Goal: Task Accomplishment & Management: Manage account settings

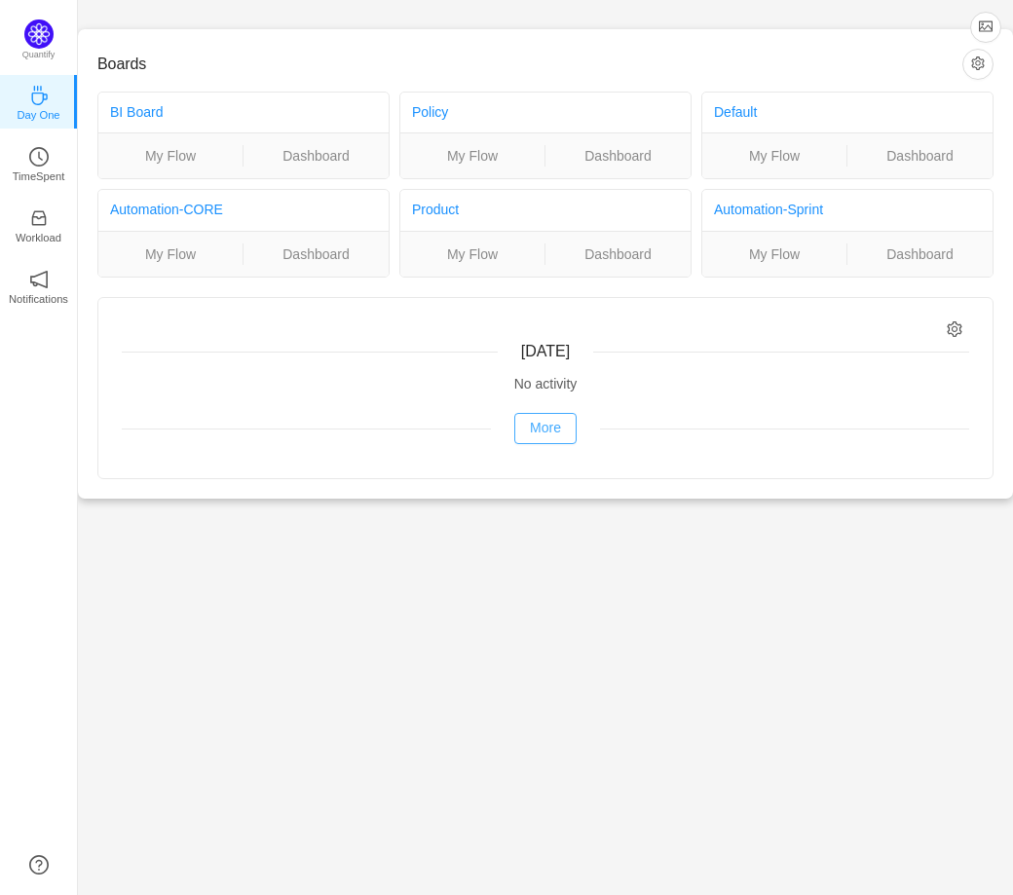
click at [545, 428] on button "More" at bounding box center [545, 428] width 62 height 31
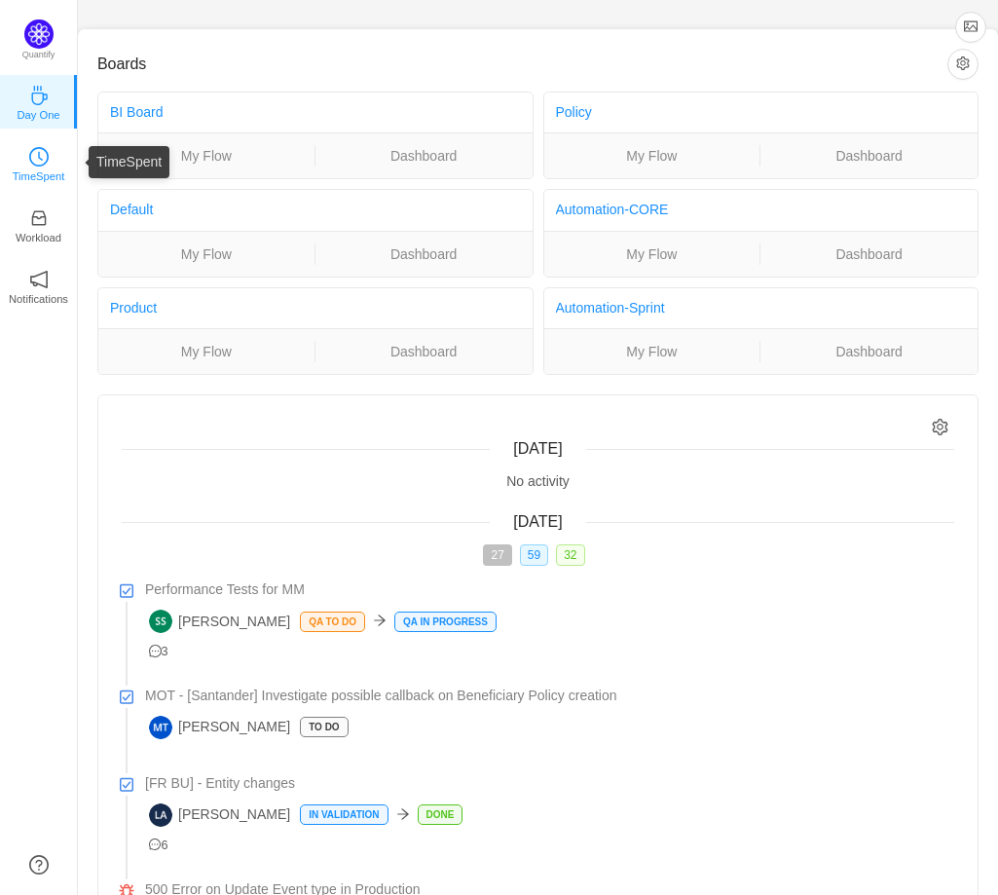
click at [44, 149] on icon "icon: clock-circle" at bounding box center [38, 156] width 19 height 19
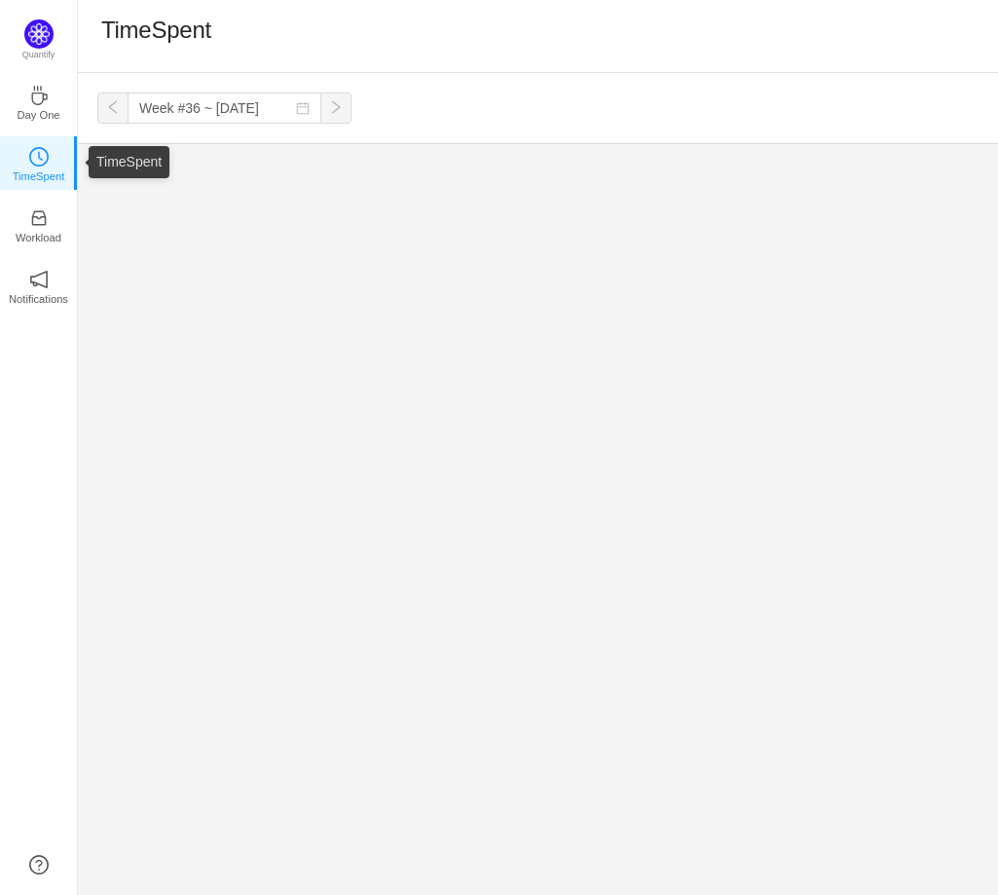
click at [37, 168] on p "TimeSpent" at bounding box center [39, 177] width 53 height 18
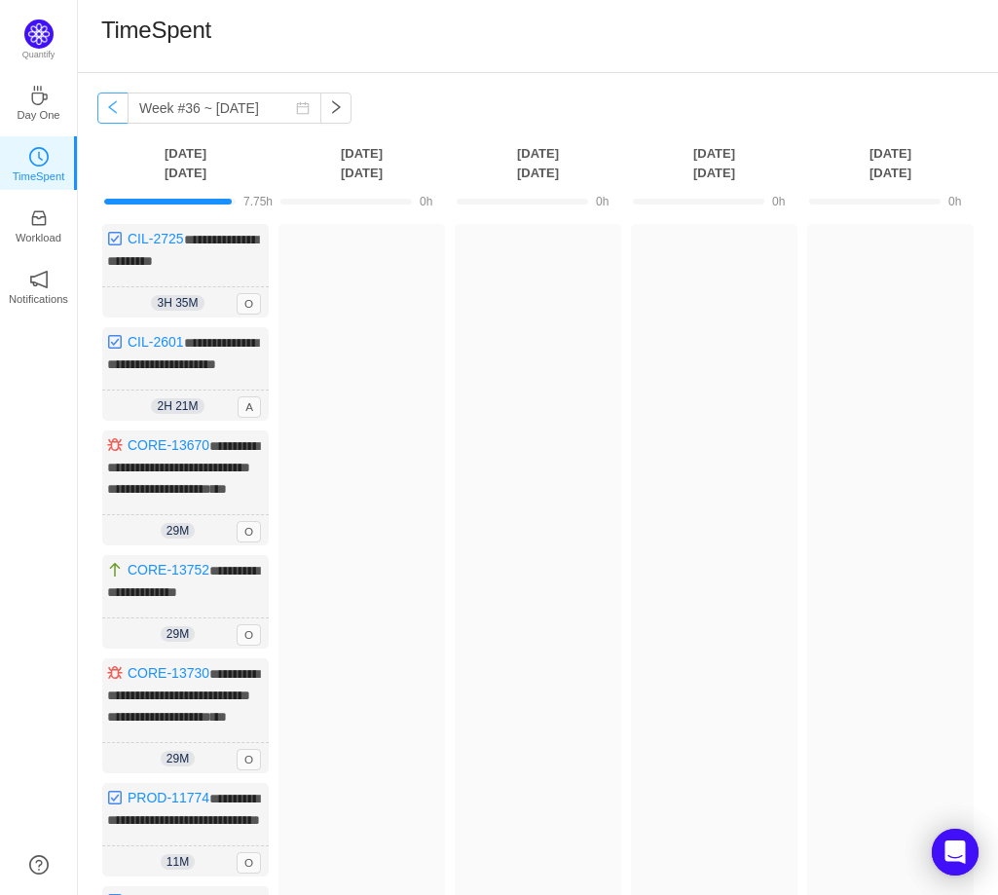
click at [105, 106] on button "button" at bounding box center [112, 108] width 31 height 31
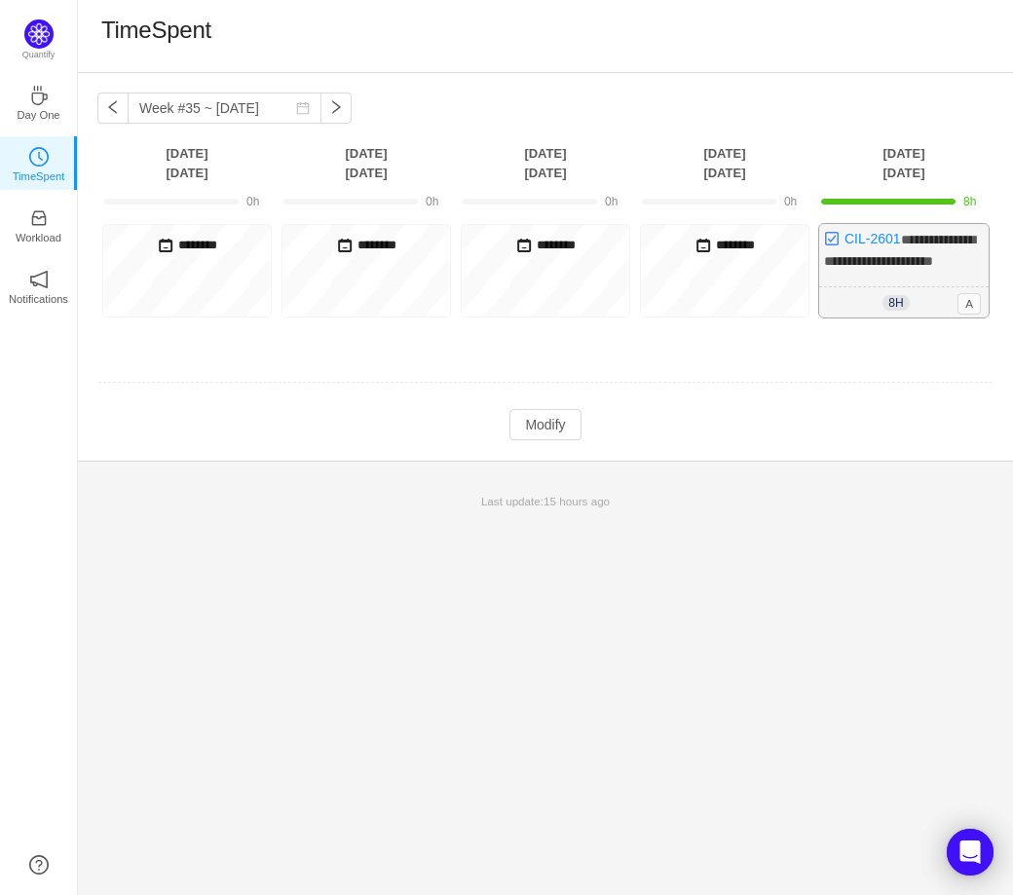
click at [922, 318] on div "8h 8h 0m A" at bounding box center [903, 302] width 169 height 31
click at [862, 225] on div "**********" at bounding box center [903, 270] width 169 height 93
click at [867, 240] on link "CIL-2601" at bounding box center [872, 239] width 56 height 16
click at [320, 114] on button "button" at bounding box center [335, 108] width 31 height 31
type input "Week #36 ~ [DATE]"
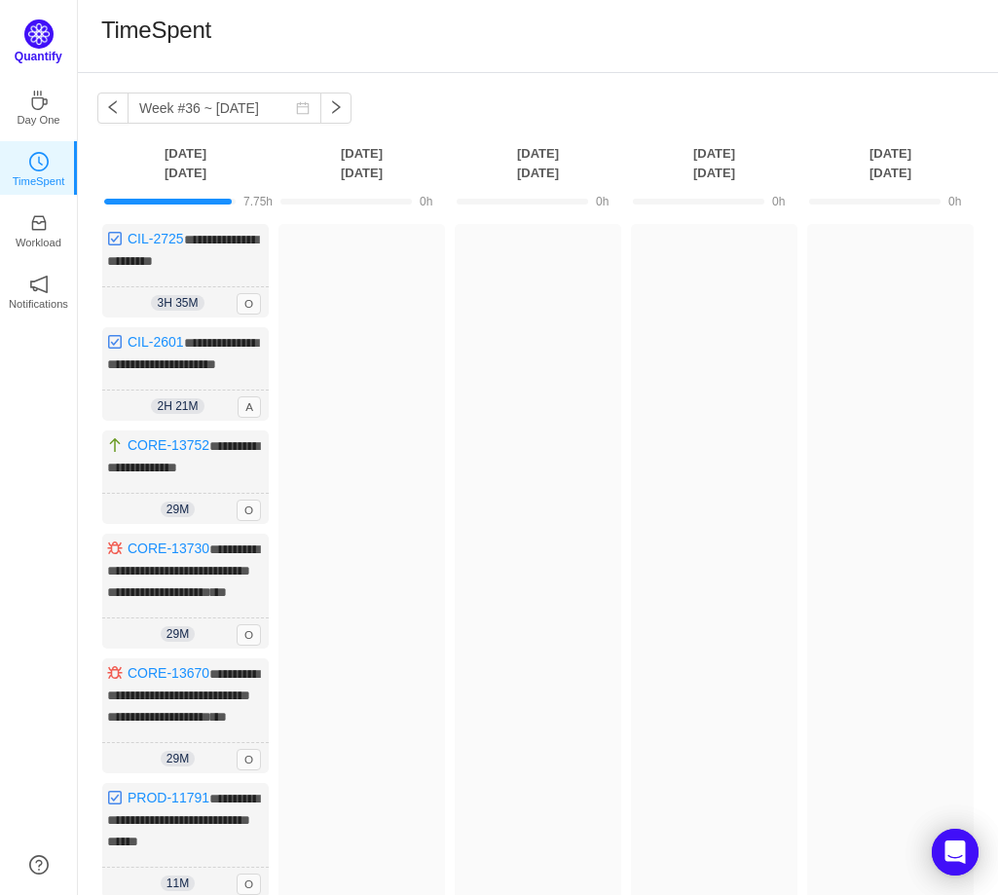
click at [48, 46] on div "Quantify" at bounding box center [38, 47] width 77 height 56
click at [37, 41] on img at bounding box center [38, 33] width 29 height 29
click at [38, 37] on img at bounding box center [38, 33] width 29 height 29
click at [50, 52] on p "Quantify" at bounding box center [39, 57] width 48 height 18
click at [47, 103] on icon "icon: coffee" at bounding box center [38, 95] width 19 height 19
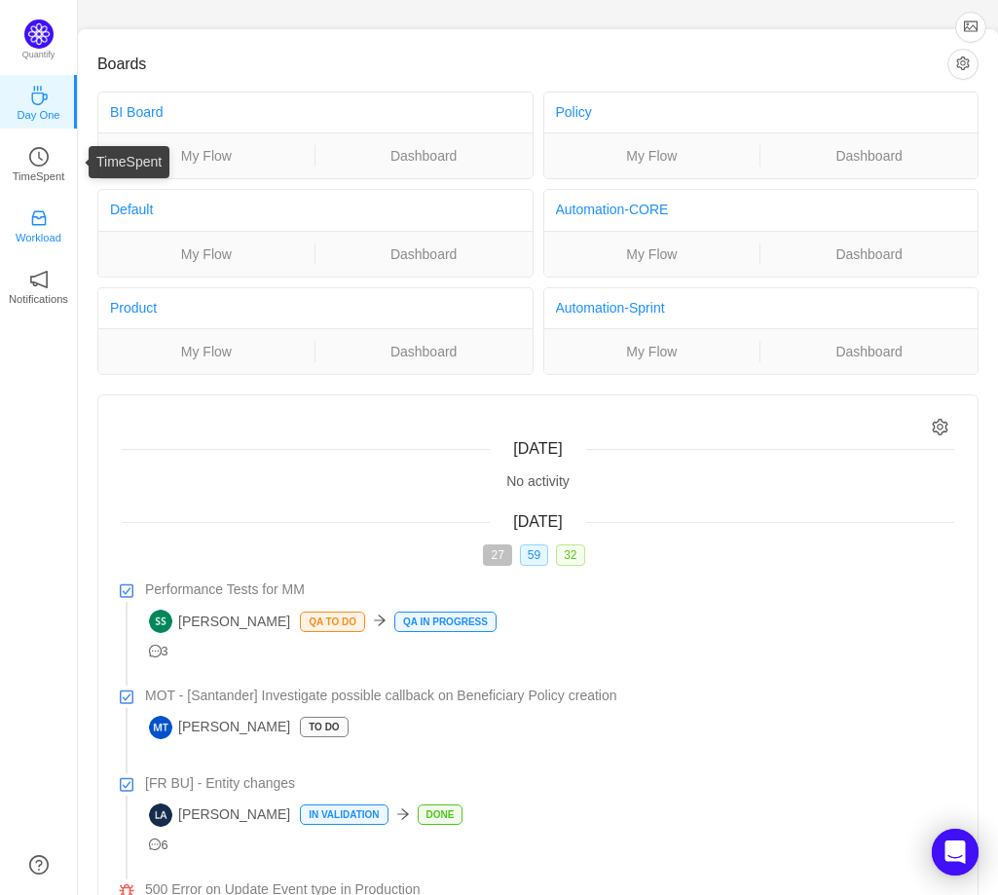
click at [35, 242] on p "Workload" at bounding box center [39, 238] width 46 height 18
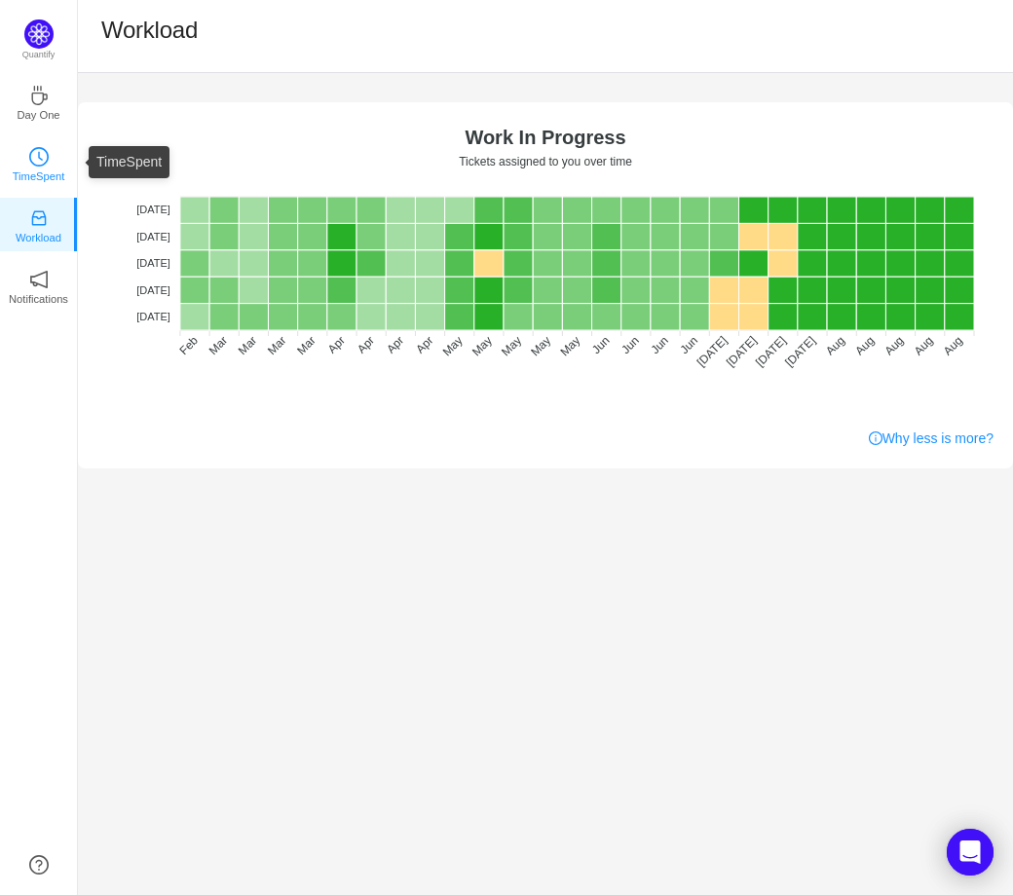
click at [49, 157] on link "TimeSpent" at bounding box center [38, 162] width 19 height 19
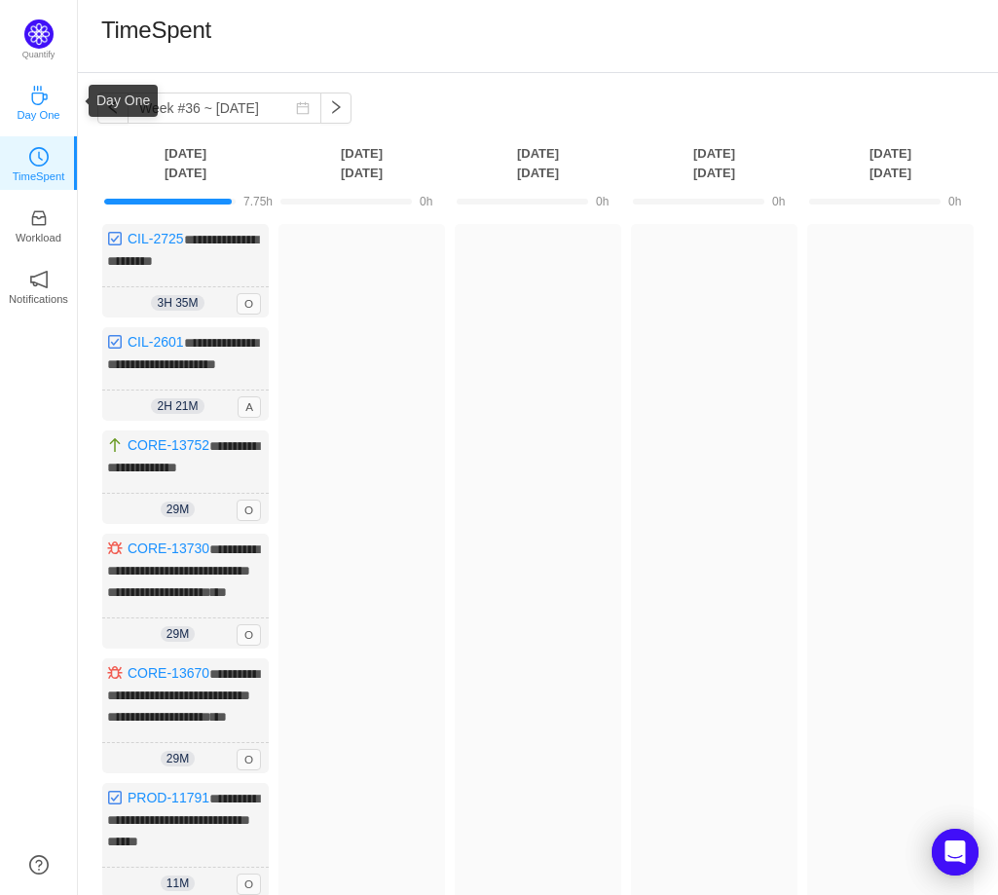
click at [49, 101] on link "Day One" at bounding box center [38, 101] width 19 height 19
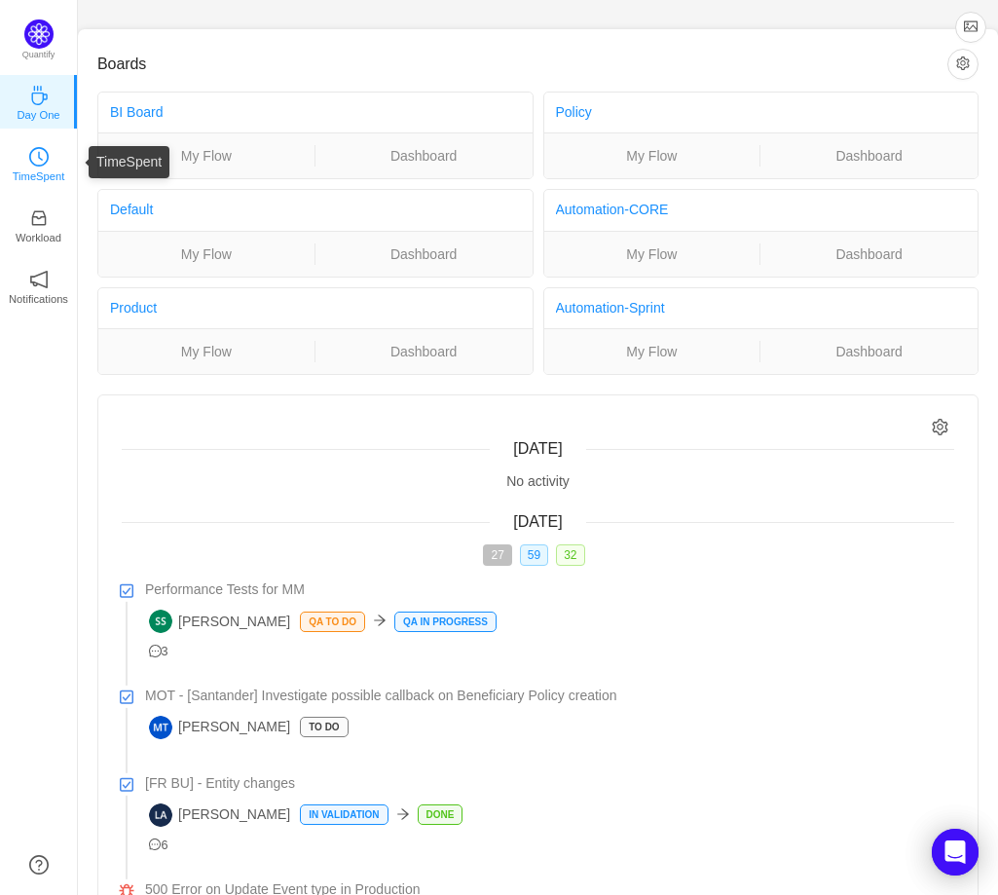
drag, startPoint x: 37, startPoint y: 164, endPoint x: 58, endPoint y: 159, distance: 22.0
click at [37, 164] on icon "icon: clock-circle" at bounding box center [38, 156] width 19 height 19
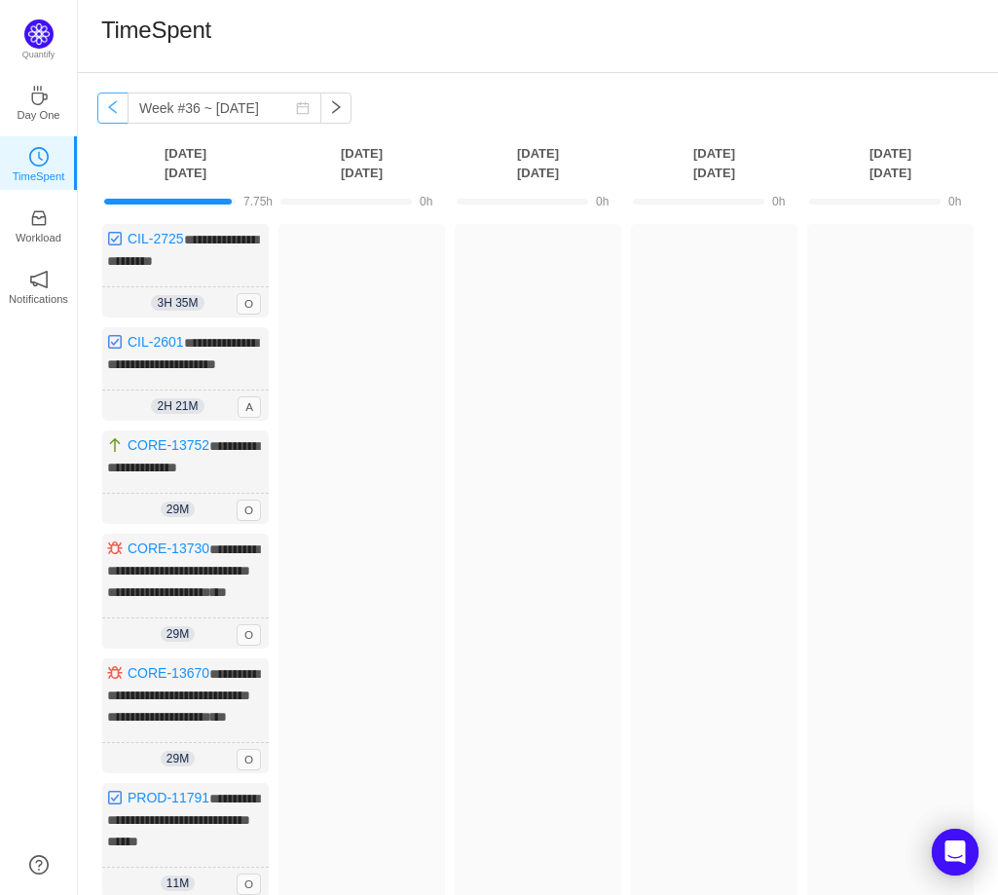
click at [108, 114] on button "button" at bounding box center [112, 108] width 31 height 31
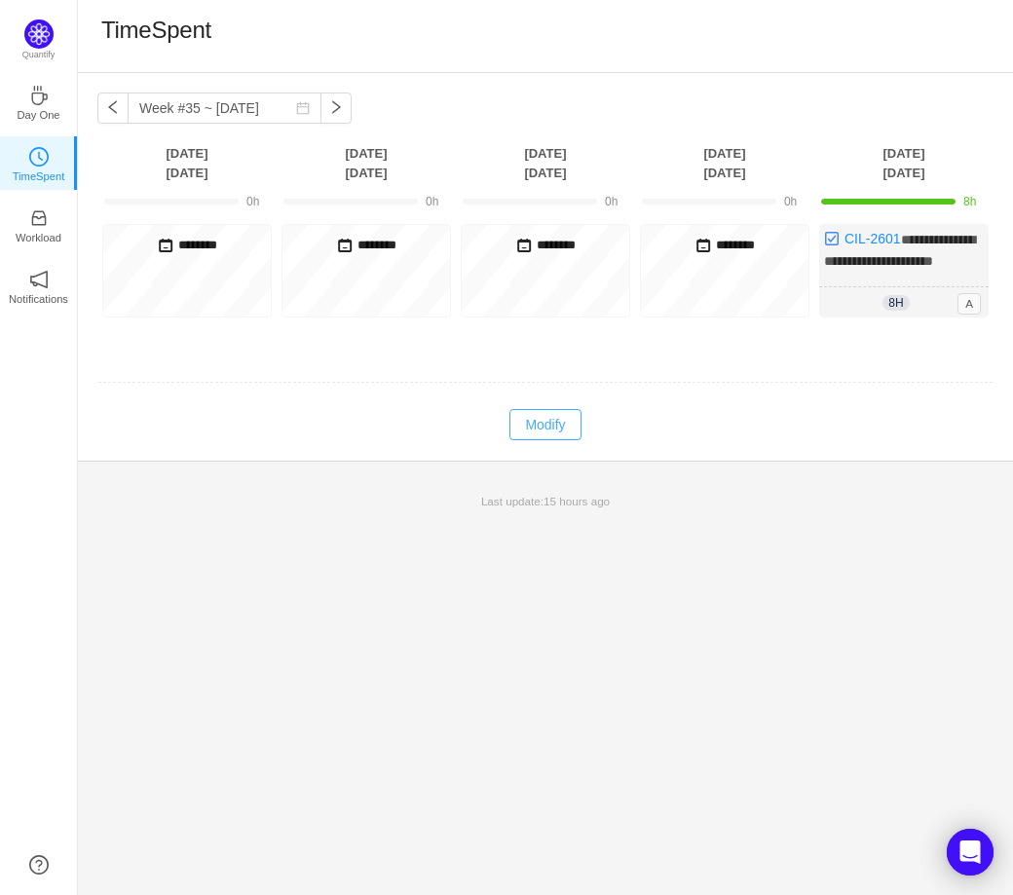
click at [503, 441] on td "Modify Cancel Submit" at bounding box center [545, 424] width 896 height 33
click at [558, 440] on button "Modify" at bounding box center [544, 424] width 71 height 31
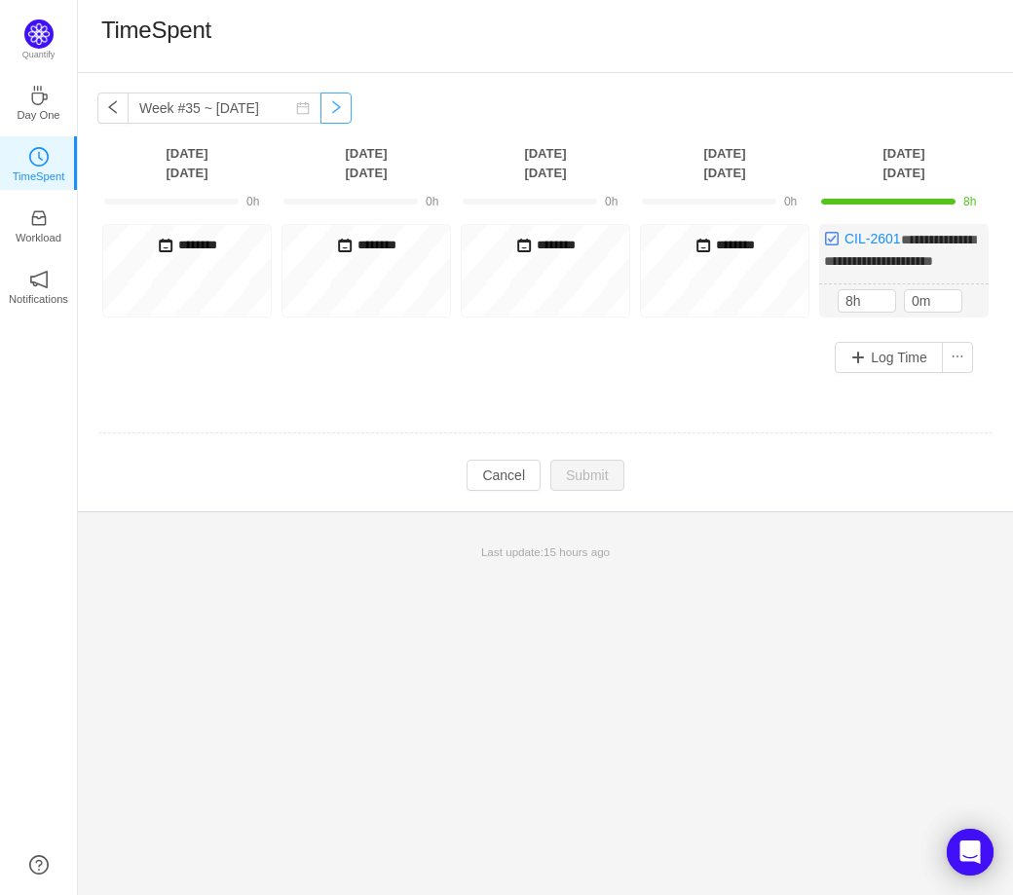
click at [321, 114] on button "button" at bounding box center [335, 108] width 31 height 31
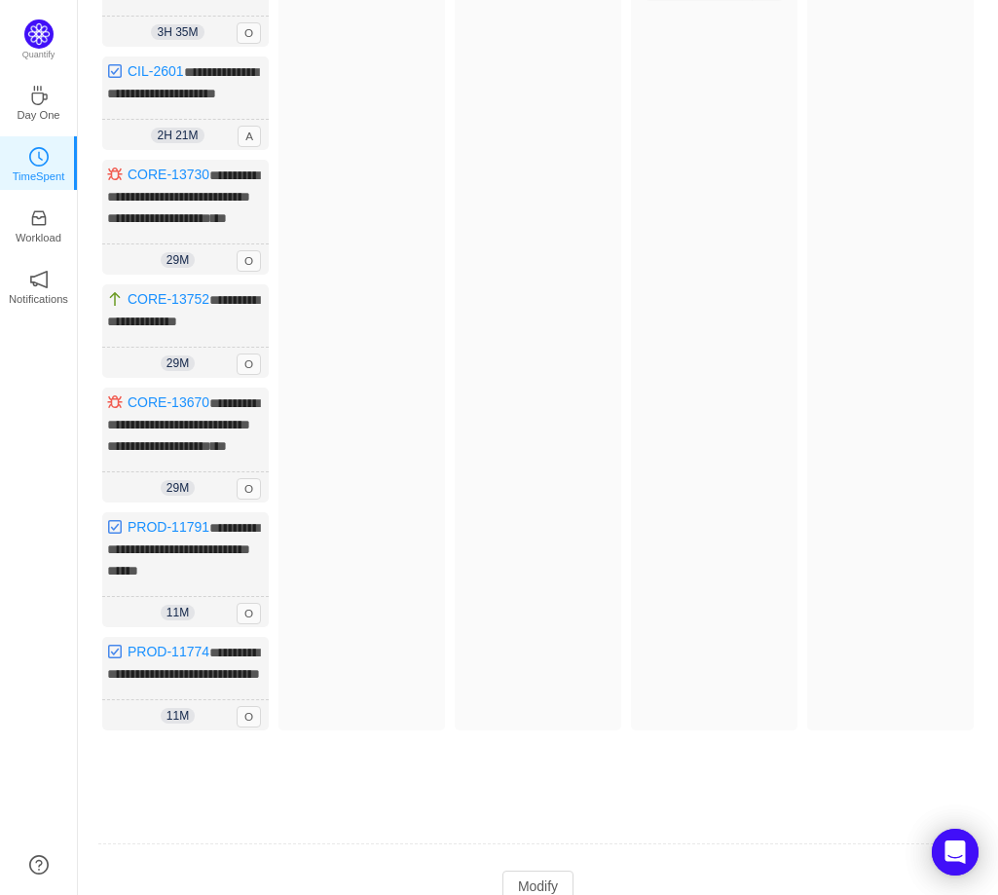
scroll to position [466, 0]
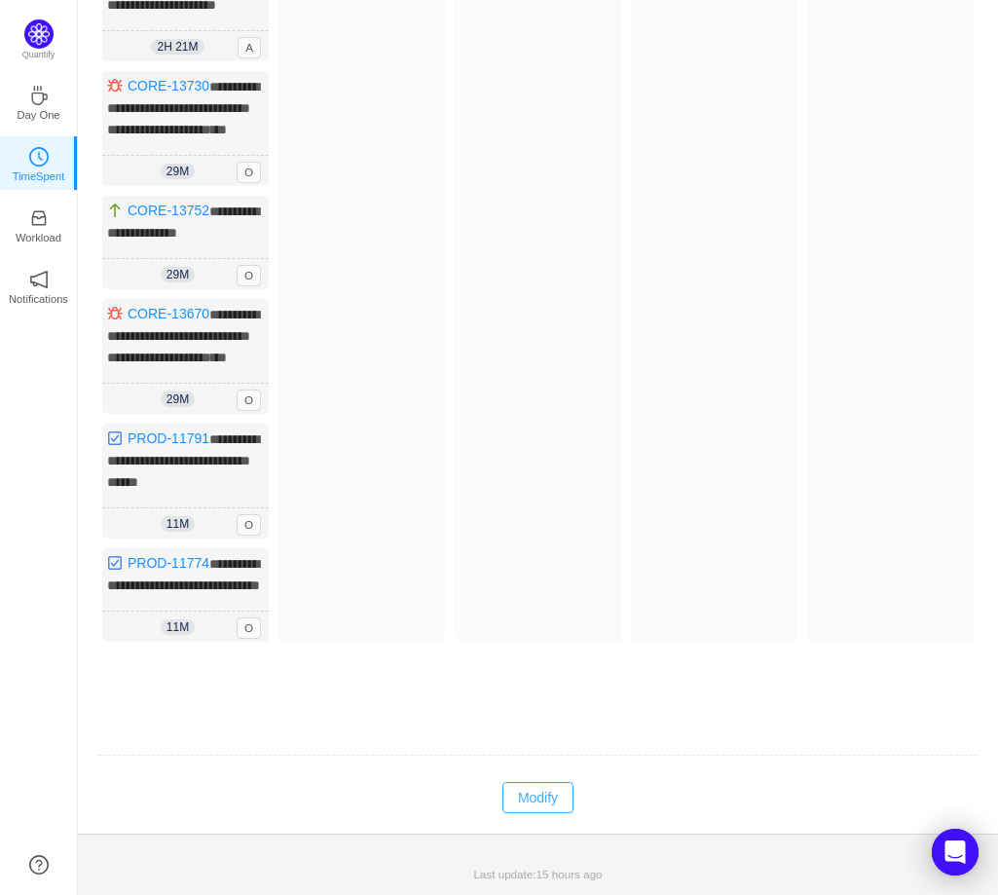
click at [524, 807] on button "Modify" at bounding box center [538, 797] width 71 height 31
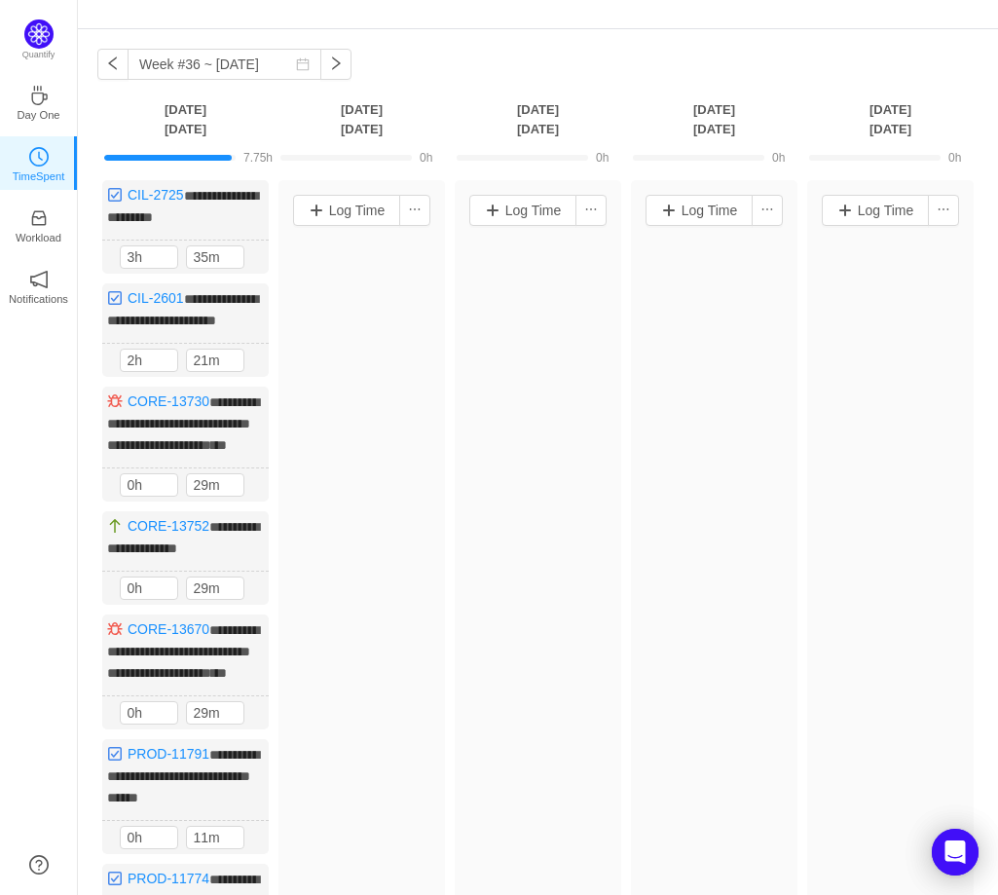
scroll to position [0, 0]
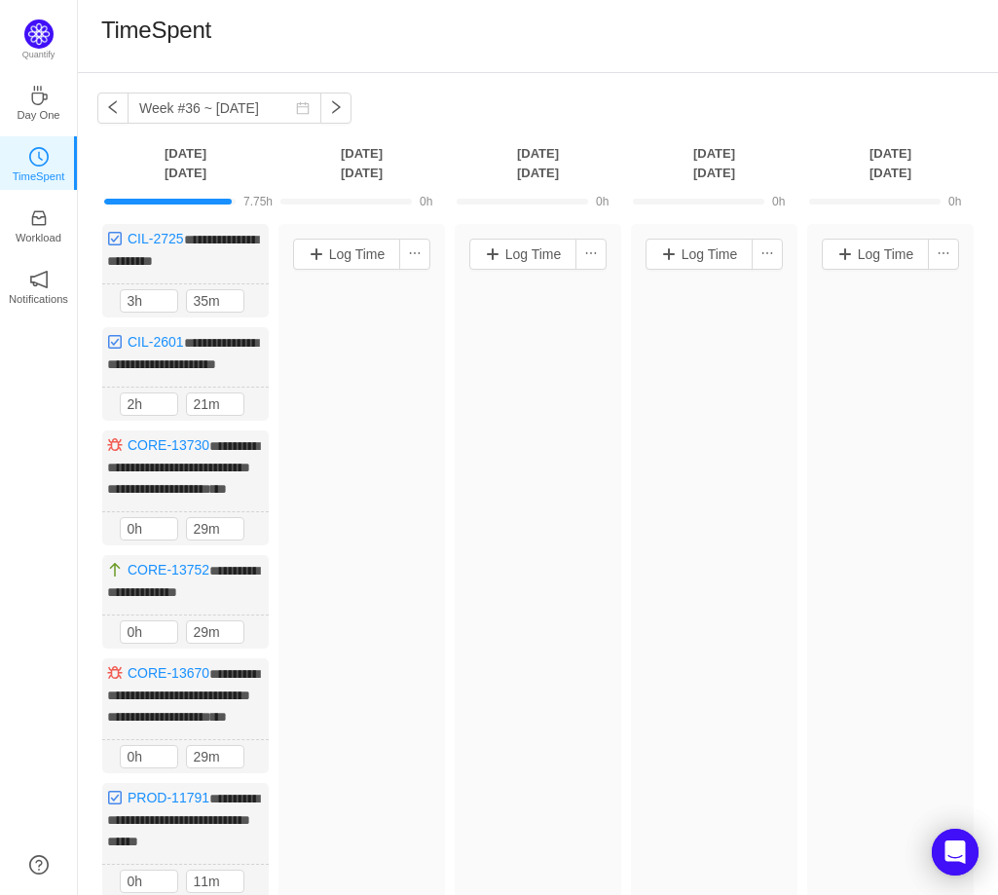
click at [101, 90] on div "**********" at bounding box center [538, 634] width 920 height 1122
click at [111, 103] on button "button" at bounding box center [112, 108] width 31 height 31
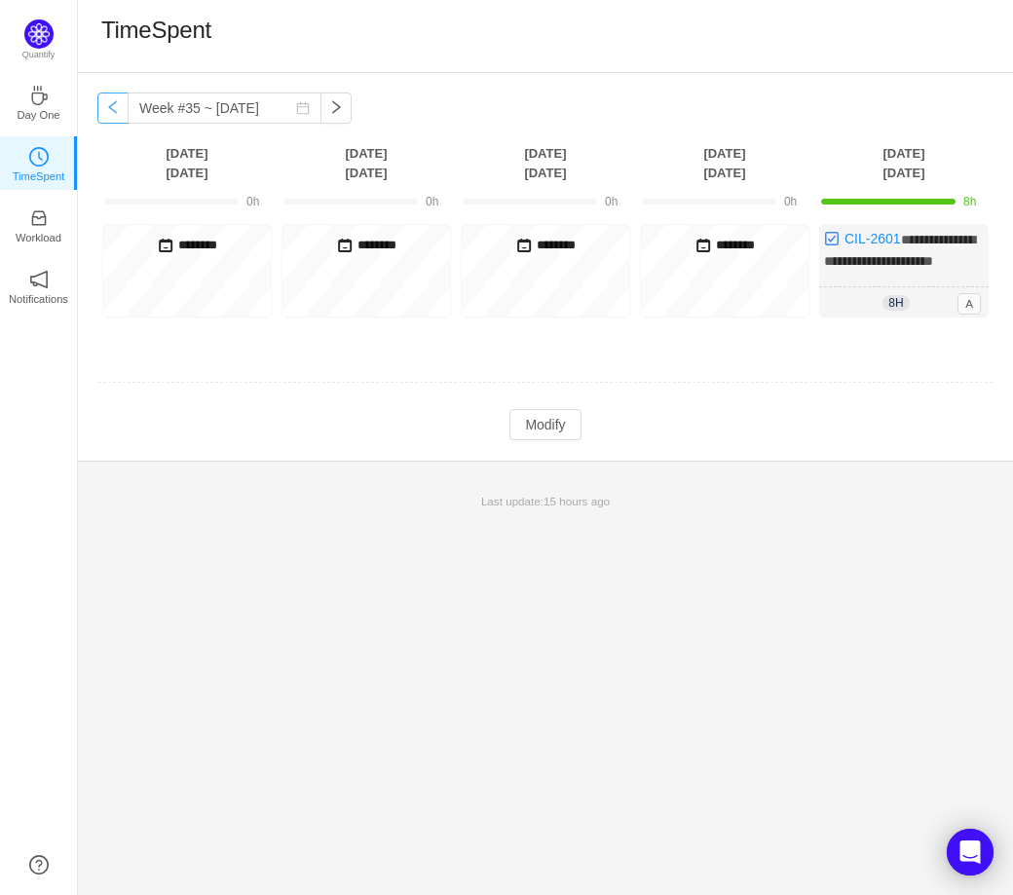
click at [113, 101] on button "button" at bounding box center [112, 108] width 31 height 31
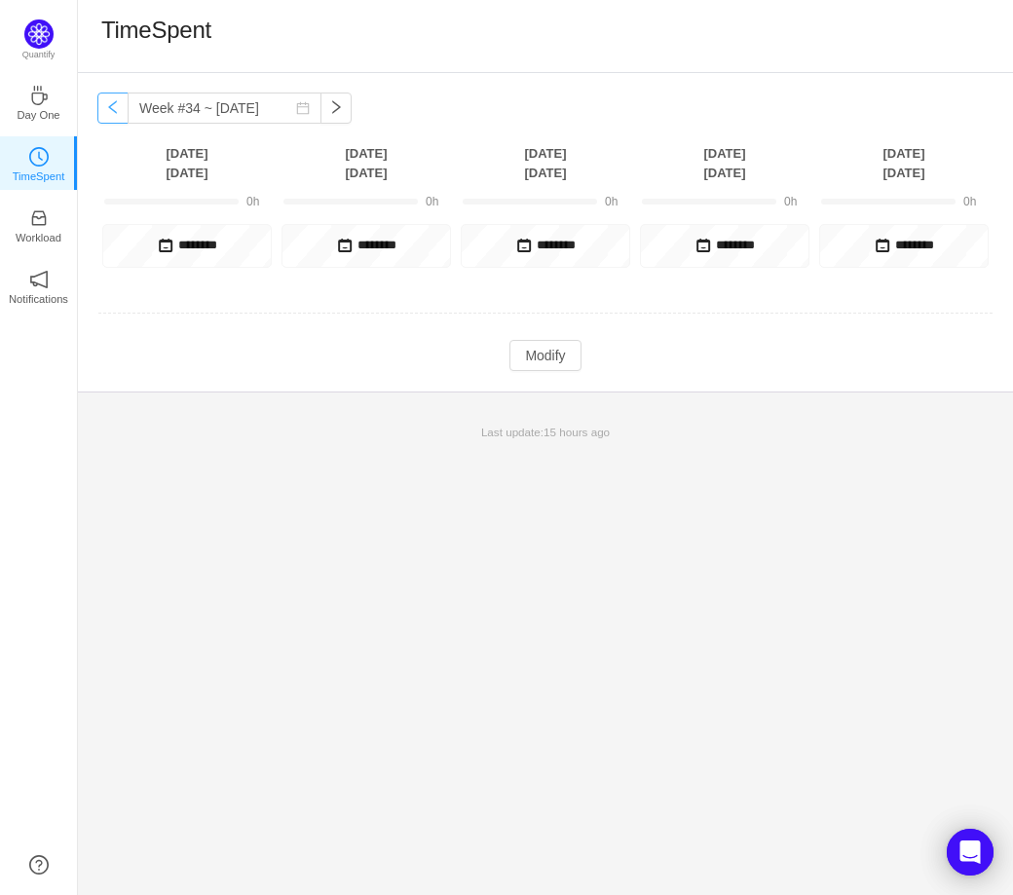
click at [113, 100] on button "button" at bounding box center [112, 108] width 31 height 31
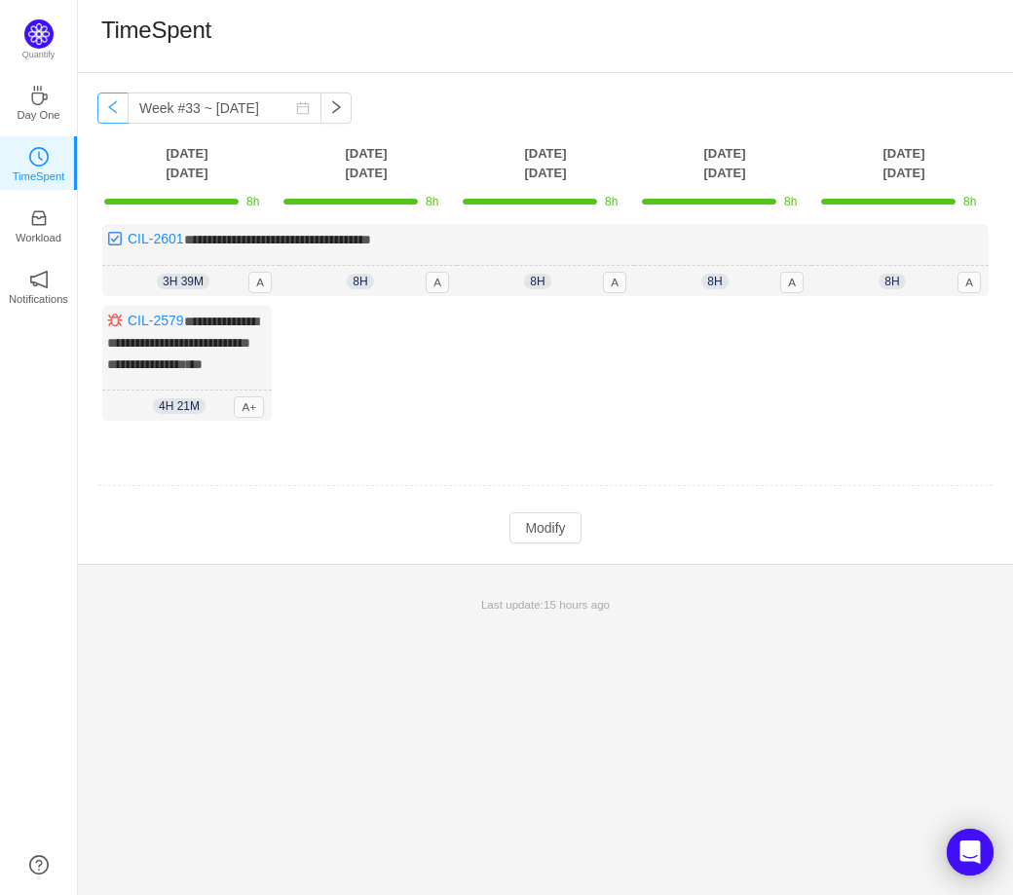
click at [113, 99] on button "button" at bounding box center [112, 108] width 31 height 31
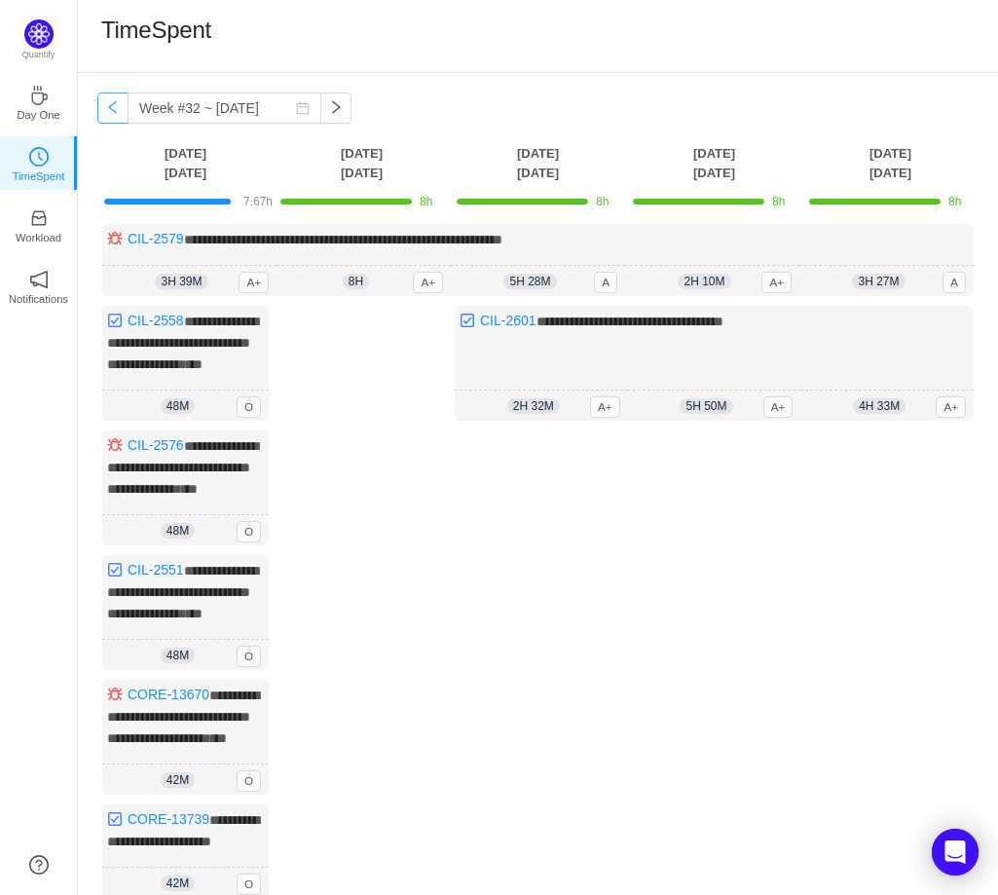
click at [113, 99] on button "button" at bounding box center [112, 108] width 31 height 31
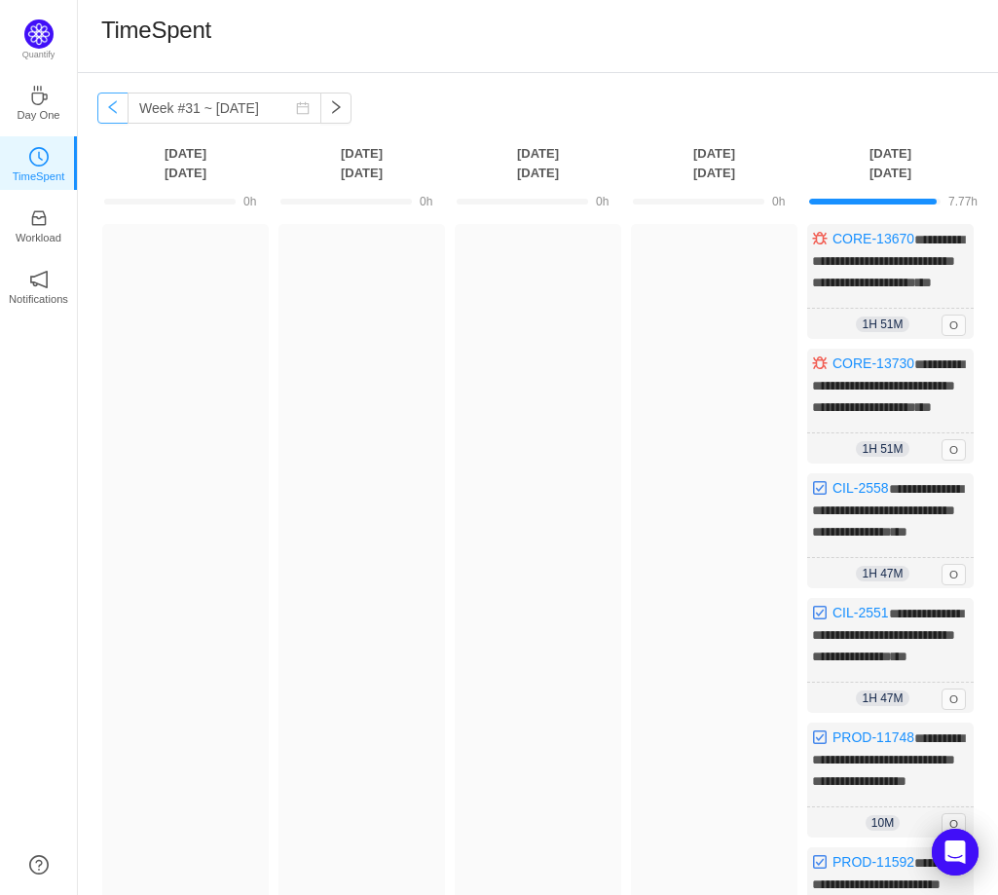
click at [114, 101] on button "button" at bounding box center [112, 108] width 31 height 31
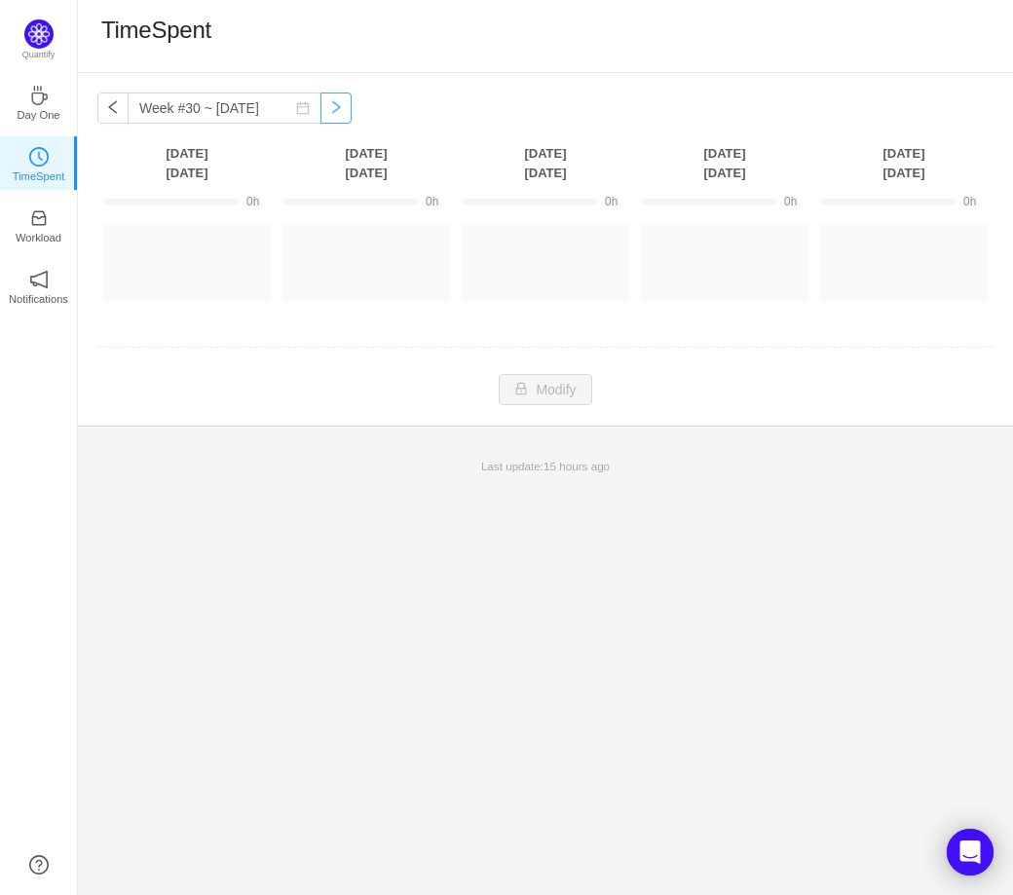
click at [327, 105] on button "button" at bounding box center [335, 108] width 31 height 31
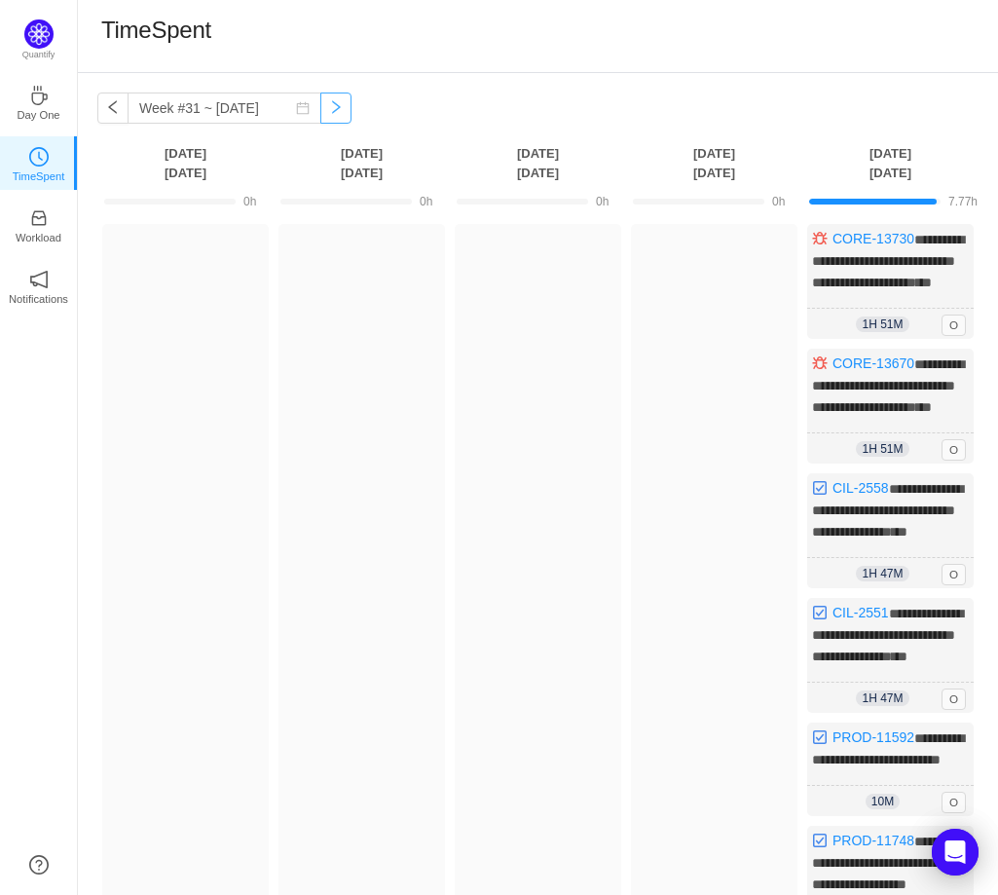
click at [327, 105] on button "button" at bounding box center [335, 108] width 31 height 31
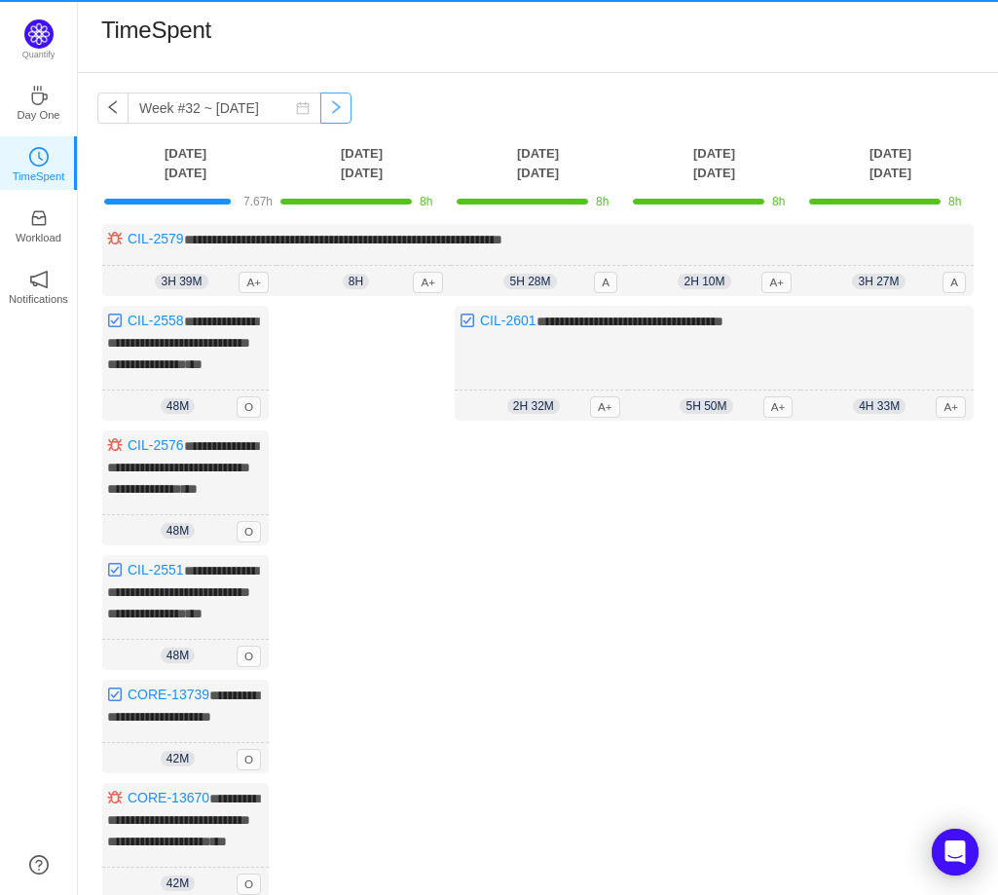
click at [327, 106] on button "button" at bounding box center [335, 108] width 31 height 31
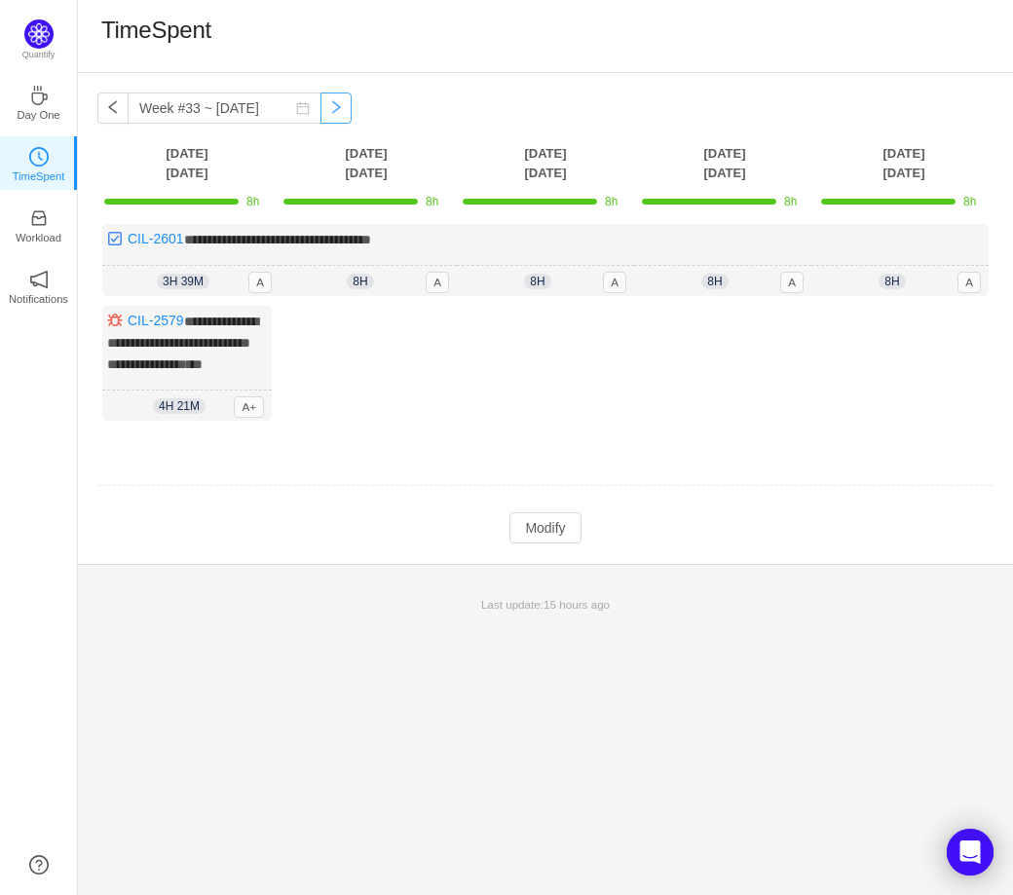
click at [327, 106] on button "button" at bounding box center [335, 108] width 31 height 31
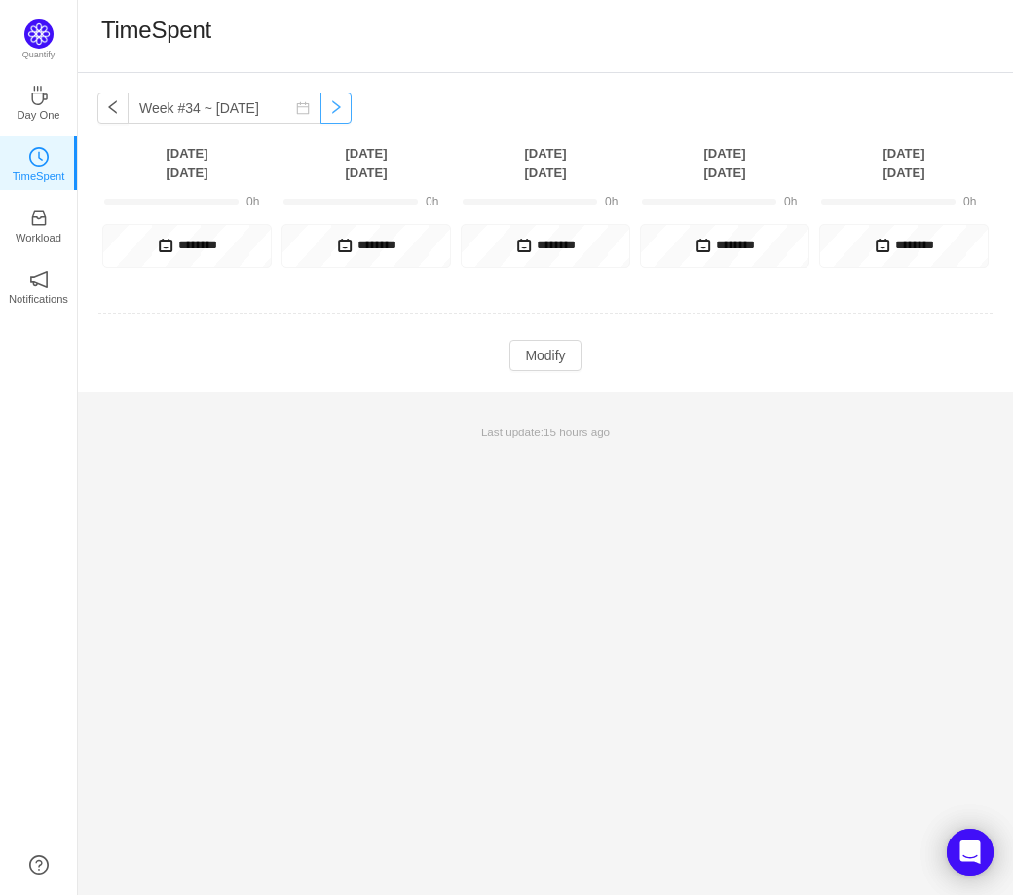
click at [327, 106] on button "button" at bounding box center [335, 108] width 31 height 31
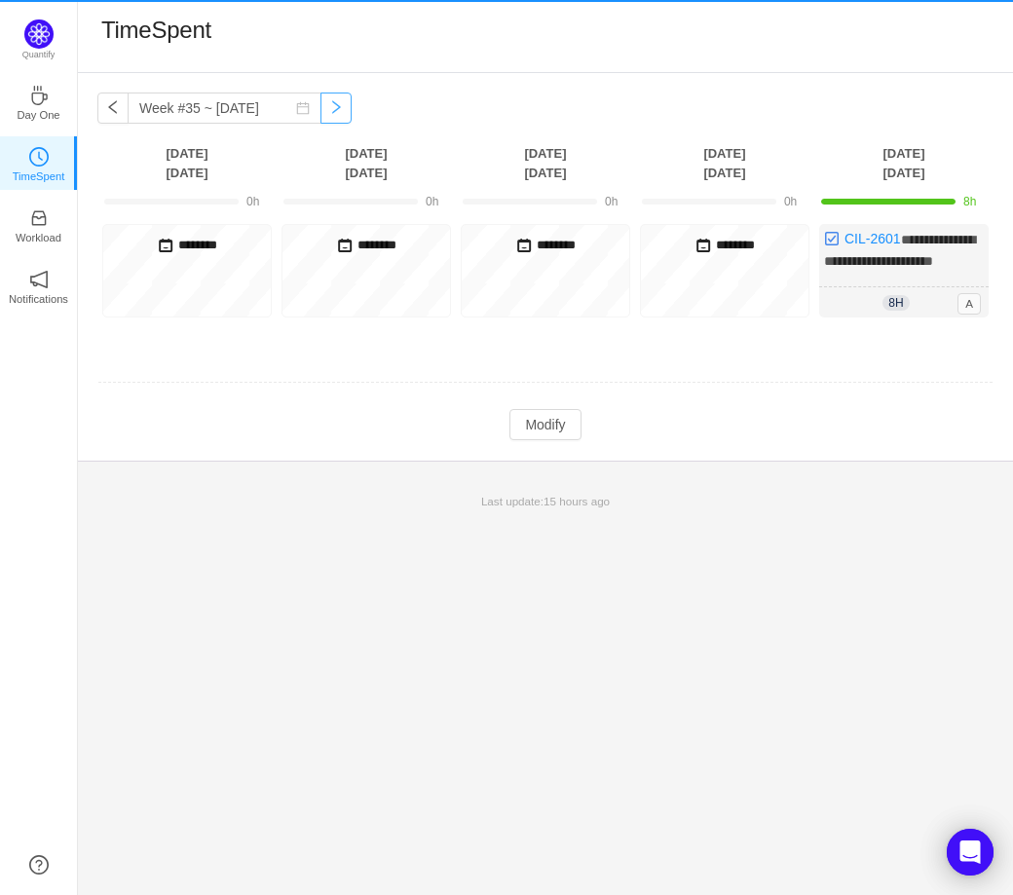
click at [327, 106] on button "button" at bounding box center [335, 108] width 31 height 31
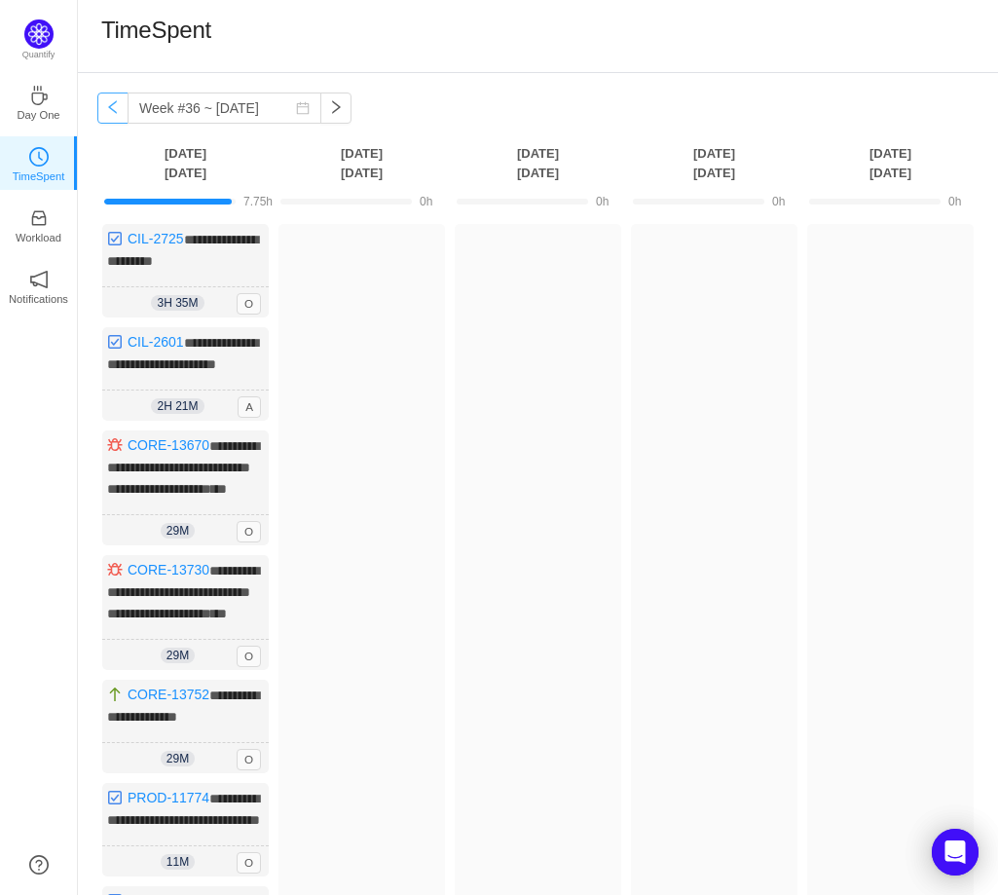
click at [109, 109] on button "button" at bounding box center [112, 108] width 31 height 31
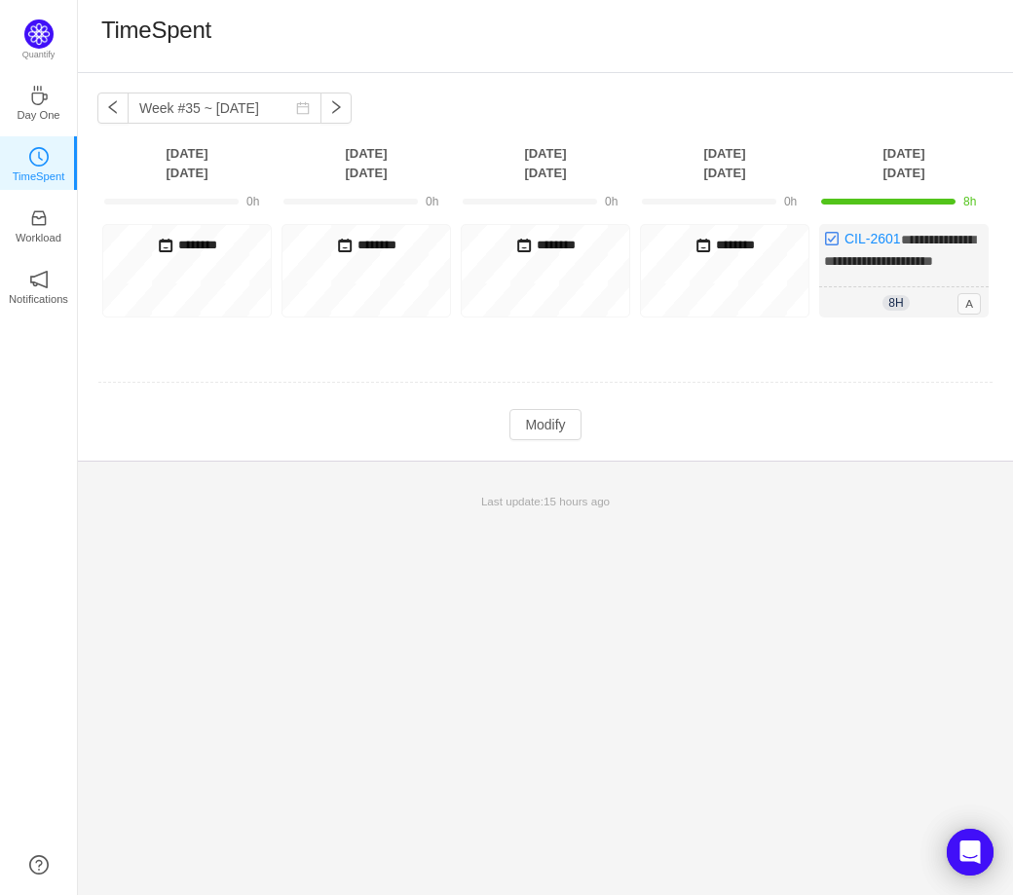
click at [920, 204] on div at bounding box center [888, 202] width 134 height 6
click at [320, 110] on button "button" at bounding box center [335, 108] width 31 height 31
type input "Week #36 ~ [DATE]"
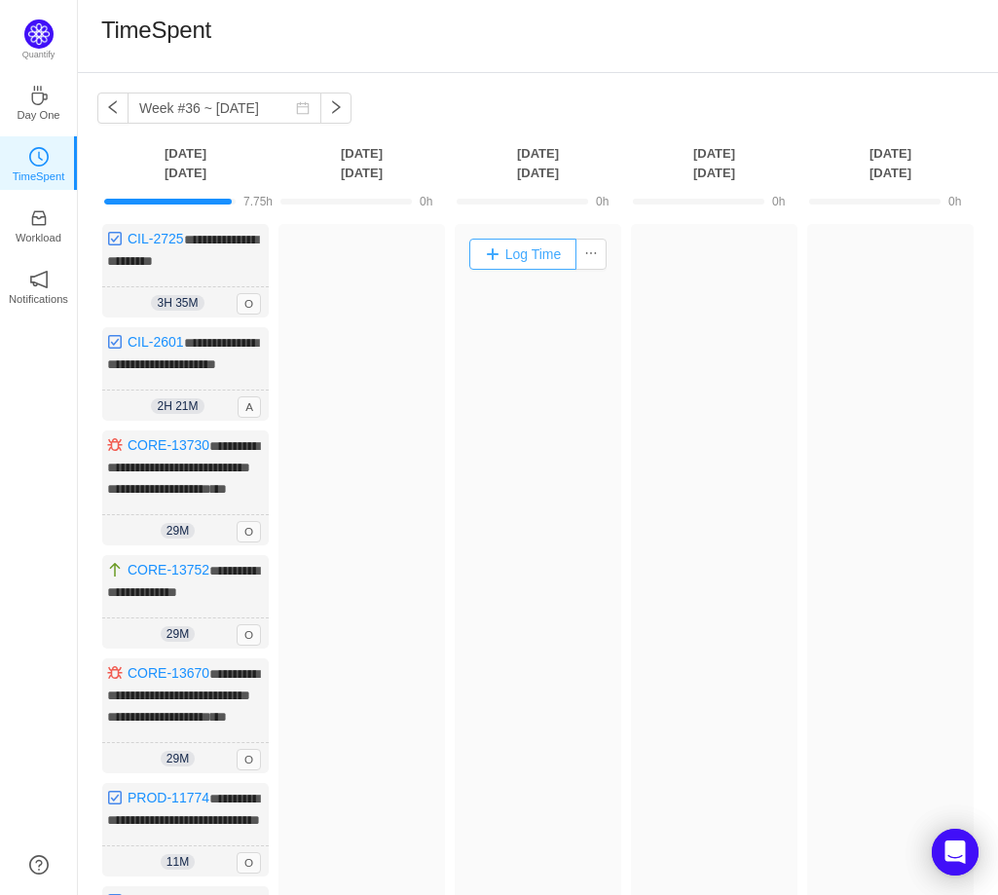
click at [477, 247] on button "Log Time" at bounding box center [523, 254] width 108 height 31
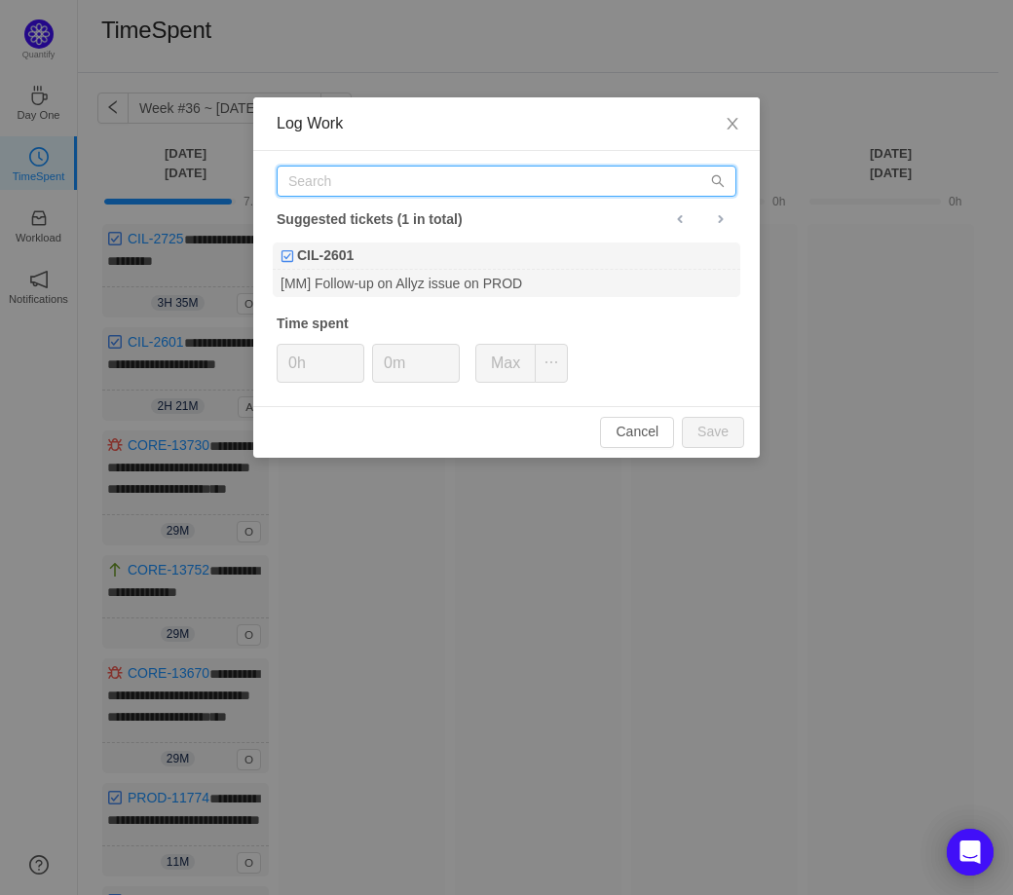
click at [471, 181] on input "text" at bounding box center [507, 181] width 460 height 31
click at [285, 334] on div "Suggested tickets (1 in total) CIL-2601 [MM] Follow-up on Allyz issue on PROD T…" at bounding box center [506, 278] width 506 height 255
click at [394, 191] on input "text" at bounding box center [507, 181] width 460 height 31
click at [729, 121] on icon "icon: close" at bounding box center [732, 124] width 11 height 12
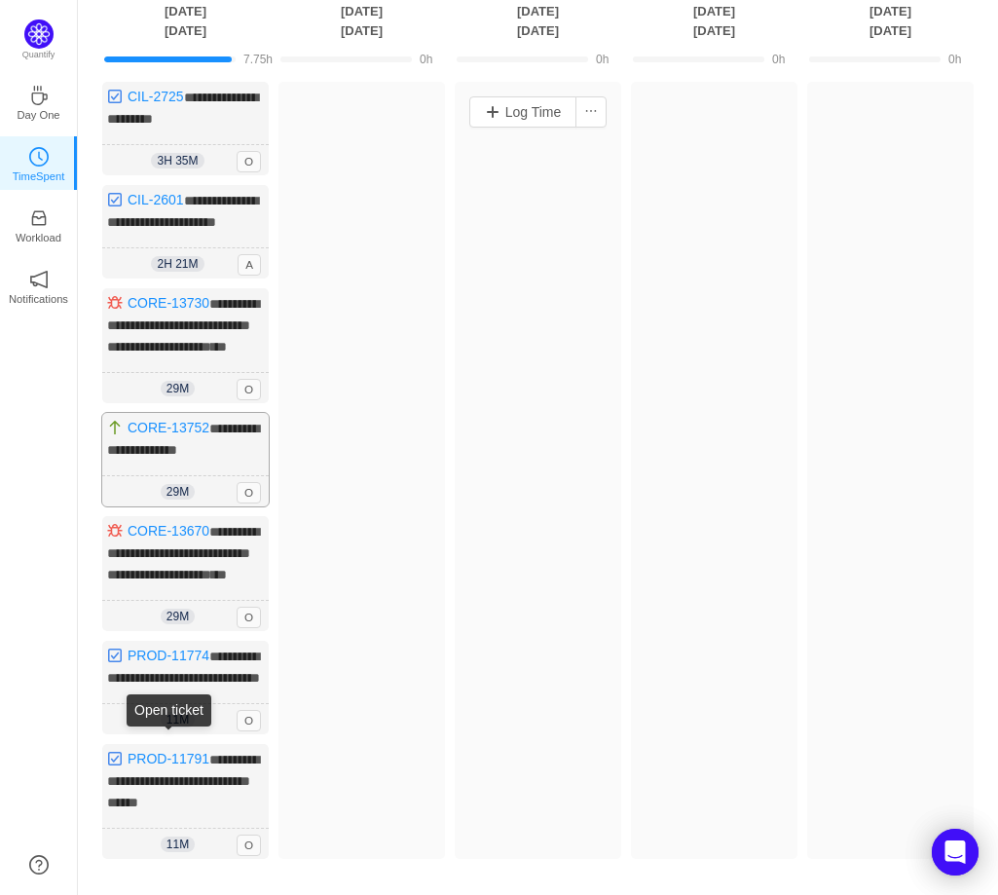
scroll to position [26, 0]
